Goal: Complete application form

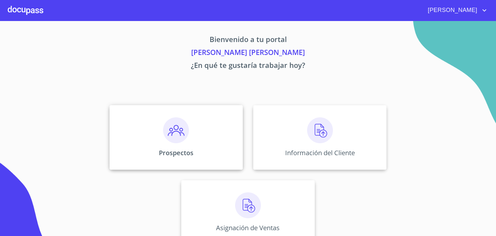
click at [180, 146] on div "Prospectos" at bounding box center [175, 137] width 133 height 65
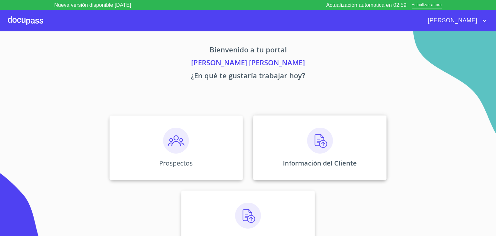
click at [310, 137] on img at bounding box center [320, 141] width 26 height 26
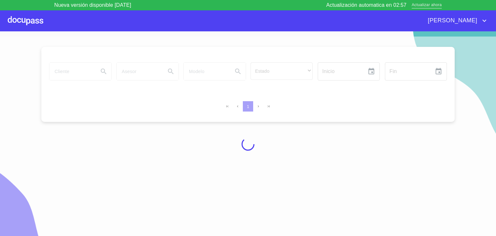
click at [429, 5] on span "Actualizar ahora" at bounding box center [427, 5] width 30 height 7
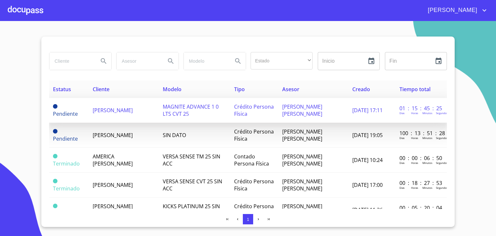
click at [114, 108] on span "MIREYA MARTINEZ VAZQUEZ" at bounding box center [113, 110] width 40 height 7
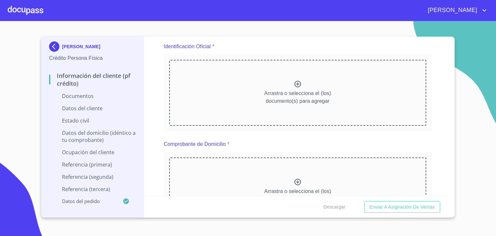
scroll to position [76, 0]
click at [295, 85] on icon at bounding box center [298, 83] width 8 height 8
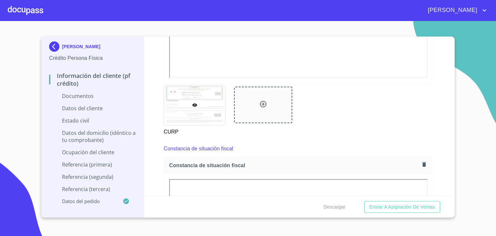
scroll to position [775, 0]
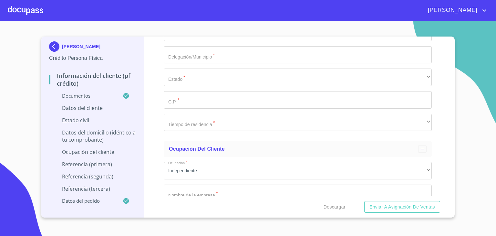
scroll to position [2250, 0]
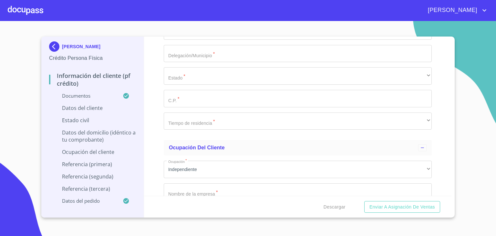
type input "30"
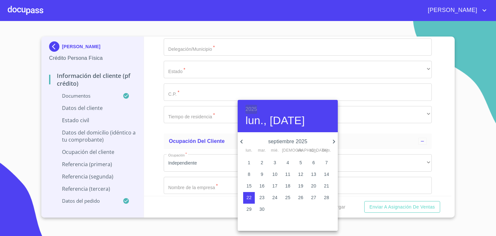
click at [252, 107] on h6 "2025" at bounding box center [251, 109] width 12 height 9
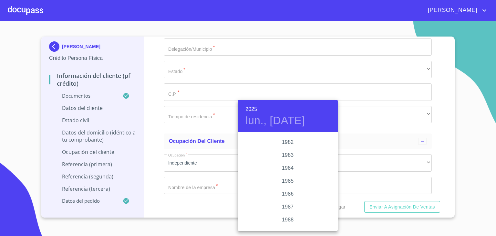
scroll to position [733, 0]
click at [290, 154] on div "1983" at bounding box center [288, 155] width 100 height 13
type input "22 de sep. de 1983"
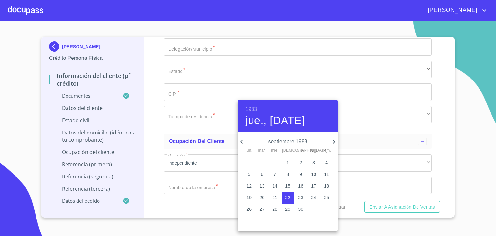
click at [475, 62] on div at bounding box center [248, 118] width 496 height 236
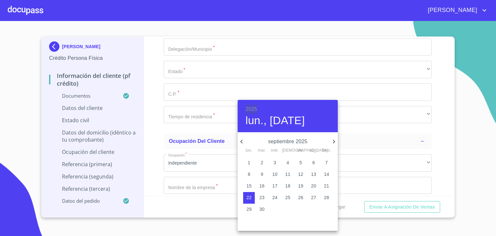
click at [249, 108] on h6 "2025" at bounding box center [251, 109] width 12 height 9
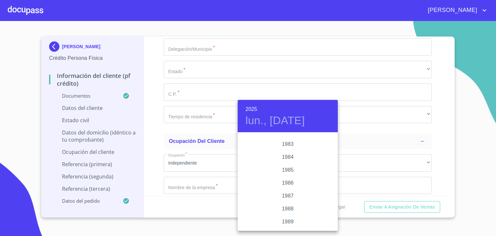
scroll to position [743, 0]
click at [285, 145] on div "1983" at bounding box center [288, 144] width 100 height 13
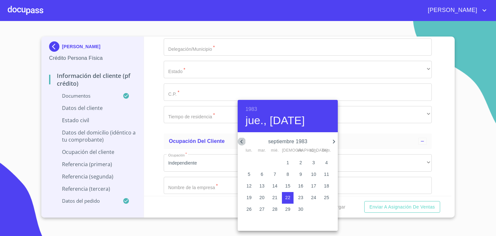
click at [241, 141] on icon "button" at bounding box center [241, 141] width 2 height 4
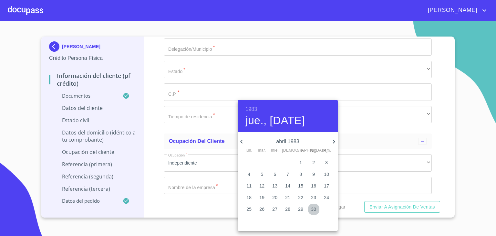
click at [313, 209] on p "30" at bounding box center [313, 209] width 5 height 6
type input "30 de abr. de 1983"
click at [203, 154] on div at bounding box center [248, 118] width 496 height 236
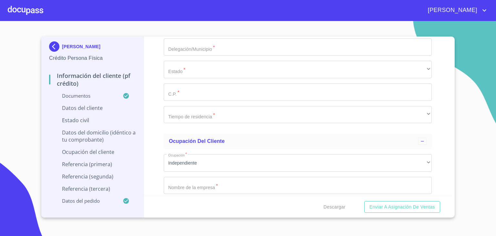
paste input "MAVM830430FK1"
type input "MAVM830430FK1"
paste input "MAVM830430MJCRZR08"
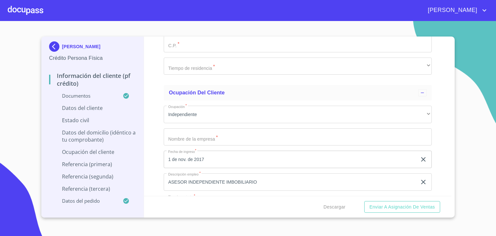
scroll to position [2302, 0]
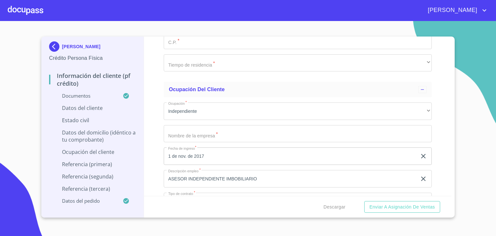
type input "MAVM830430MJCRZR08"
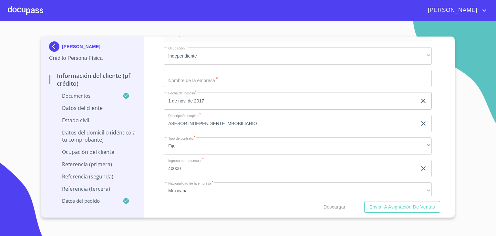
scroll to position [2362, 0]
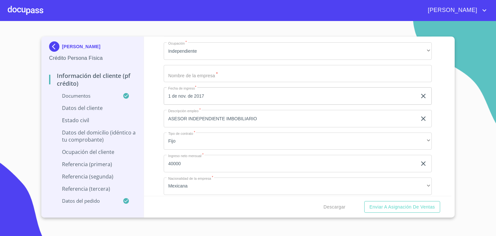
type input "2471483045"
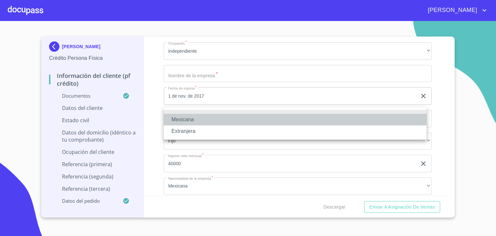
click at [192, 118] on li "Mexicana" at bounding box center [295, 120] width 263 height 12
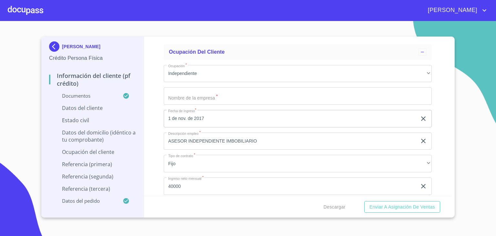
type input "México"
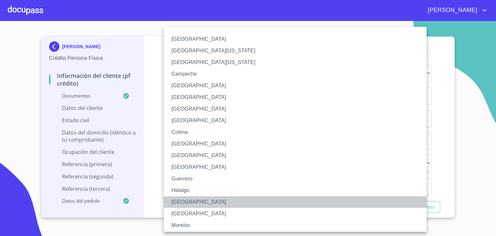
click at [184, 200] on li "Jalisco" at bounding box center [298, 202] width 268 height 12
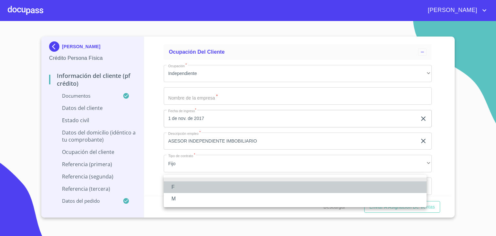
click at [175, 185] on li "F" at bounding box center [295, 187] width 263 height 12
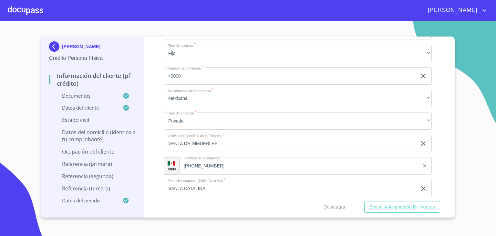
scroll to position [2473, 0]
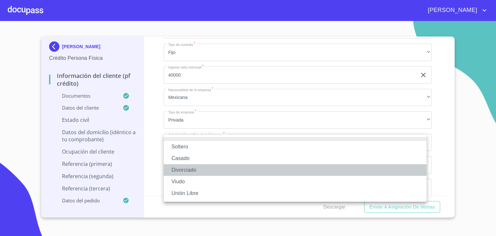
click at [192, 168] on li "Divorciado" at bounding box center [295, 170] width 263 height 12
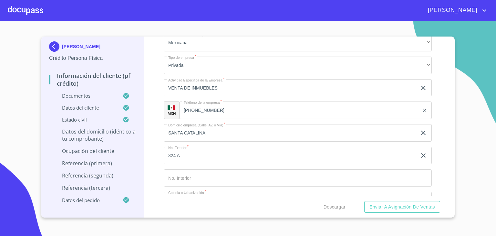
scroll to position [2529, 0]
